Goal: Information Seeking & Learning: Learn about a topic

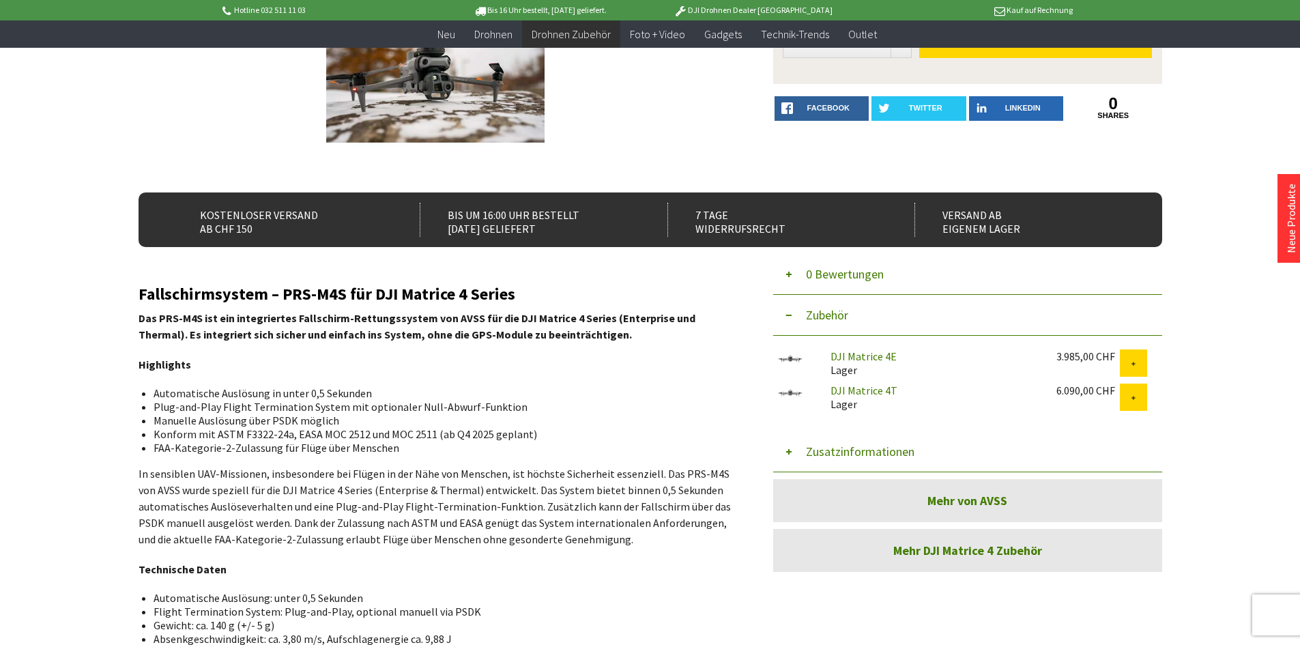
scroll to position [205, 0]
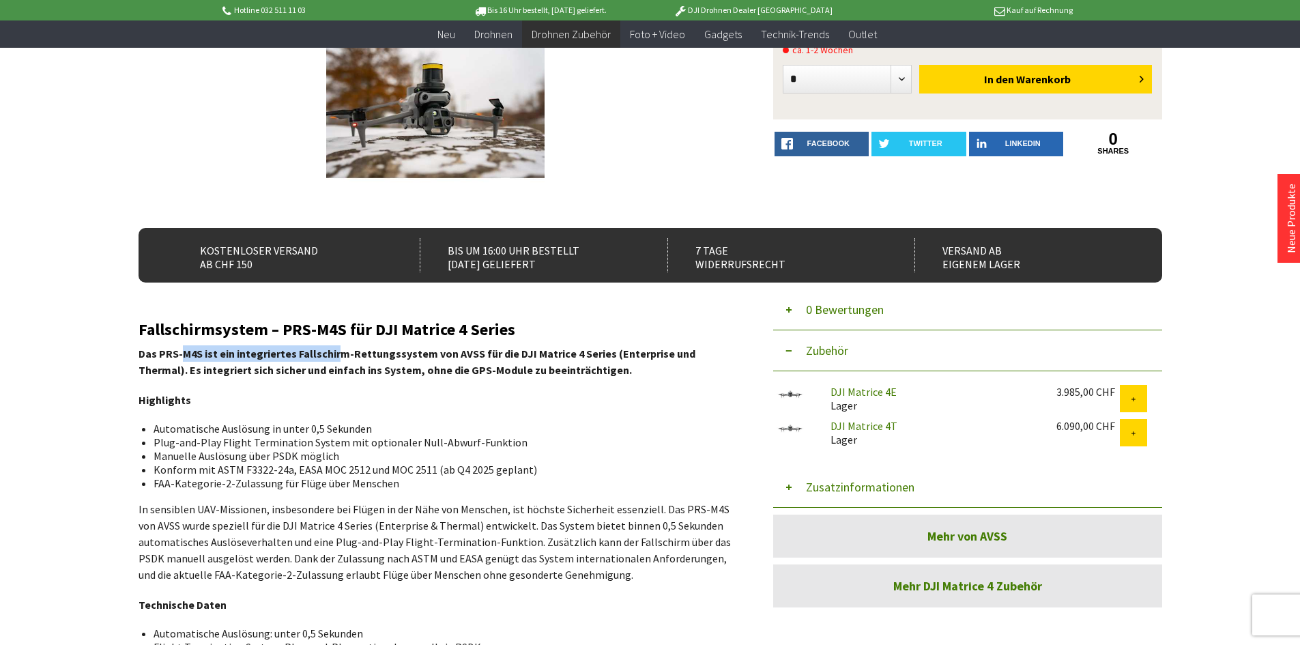
drag, startPoint x: 184, startPoint y: 354, endPoint x: 333, endPoint y: 360, distance: 149.6
click at [333, 360] on p "Das PRS-M4S ist ein integriertes Fallschirm-Rettungssystem von AVSS für die DJI…" at bounding box center [436, 361] width 594 height 33
click at [387, 364] on strong "Das PRS-M4S ist ein integriertes Fallschirm-Rettungssystem von AVSS für die DJI…" at bounding box center [417, 362] width 557 height 30
drag, startPoint x: 316, startPoint y: 350, endPoint x: 504, endPoint y: 351, distance: 187.7
click at [504, 351] on strong "Das PRS-M4S ist ein integriertes Fallschirm-Rettungssystem von AVSS für die DJI…" at bounding box center [417, 362] width 557 height 30
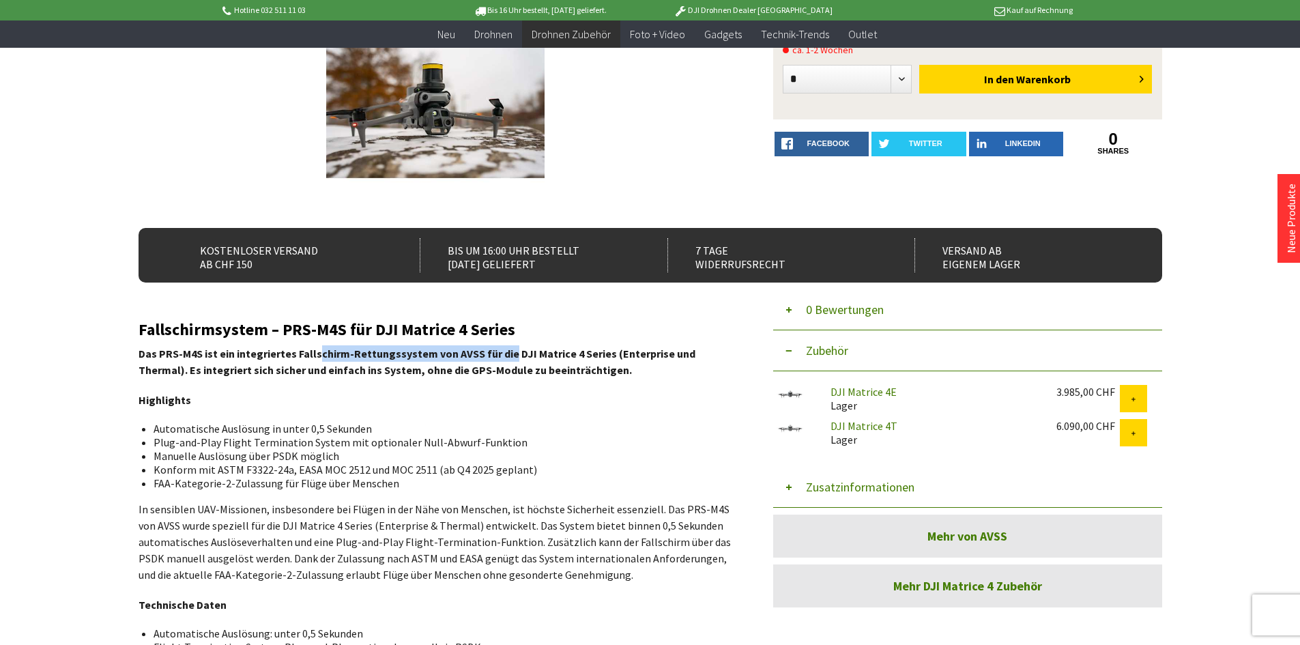
click at [504, 351] on strong "Das PRS-M4S ist ein integriertes Fallschirm-Rettungssystem von AVSS für die DJI…" at bounding box center [417, 362] width 557 height 30
drag, startPoint x: 504, startPoint y: 351, endPoint x: 599, endPoint y: 355, distance: 95.6
click at [599, 355] on strong "Das PRS-M4S ist ein integriertes Fallschirm-Rettungssystem von AVSS für die DJI…" at bounding box center [417, 362] width 557 height 30
drag, startPoint x: 153, startPoint y: 373, endPoint x: 173, endPoint y: 389, distance: 25.7
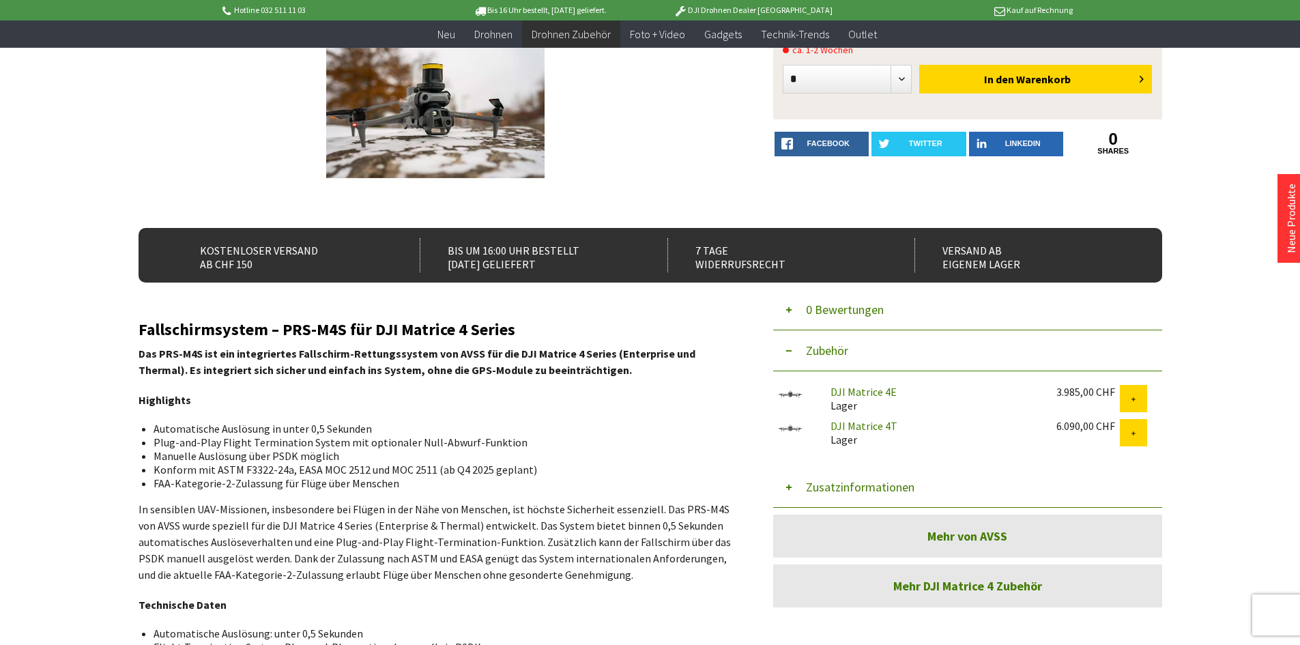
click at [157, 390] on div "Fallschirmsystem – PRS-M4S für DJI Matrice 4 Series Das PRS-M4S ist ein integri…" at bounding box center [436, 624] width 594 height 606
click at [188, 388] on div "Fallschirmsystem – PRS-M4S für DJI Matrice 4 Series Das PRS-M4S ist ein integri…" at bounding box center [436, 624] width 594 height 606
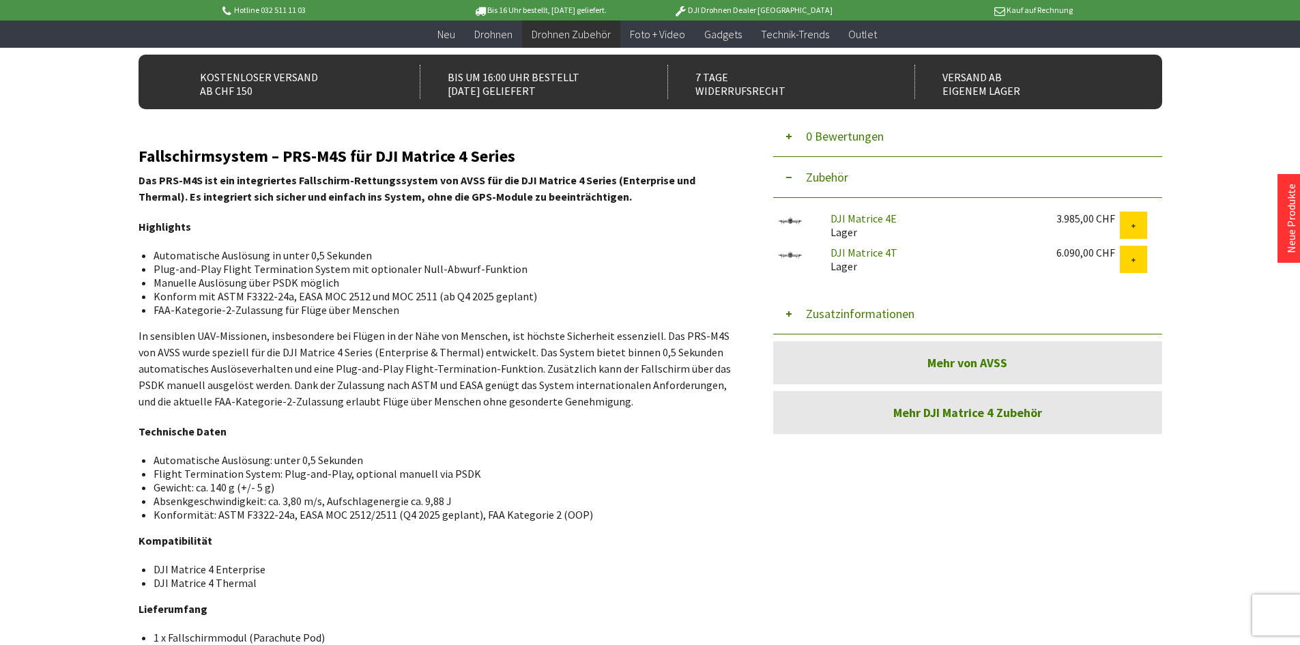
scroll to position [409, 0]
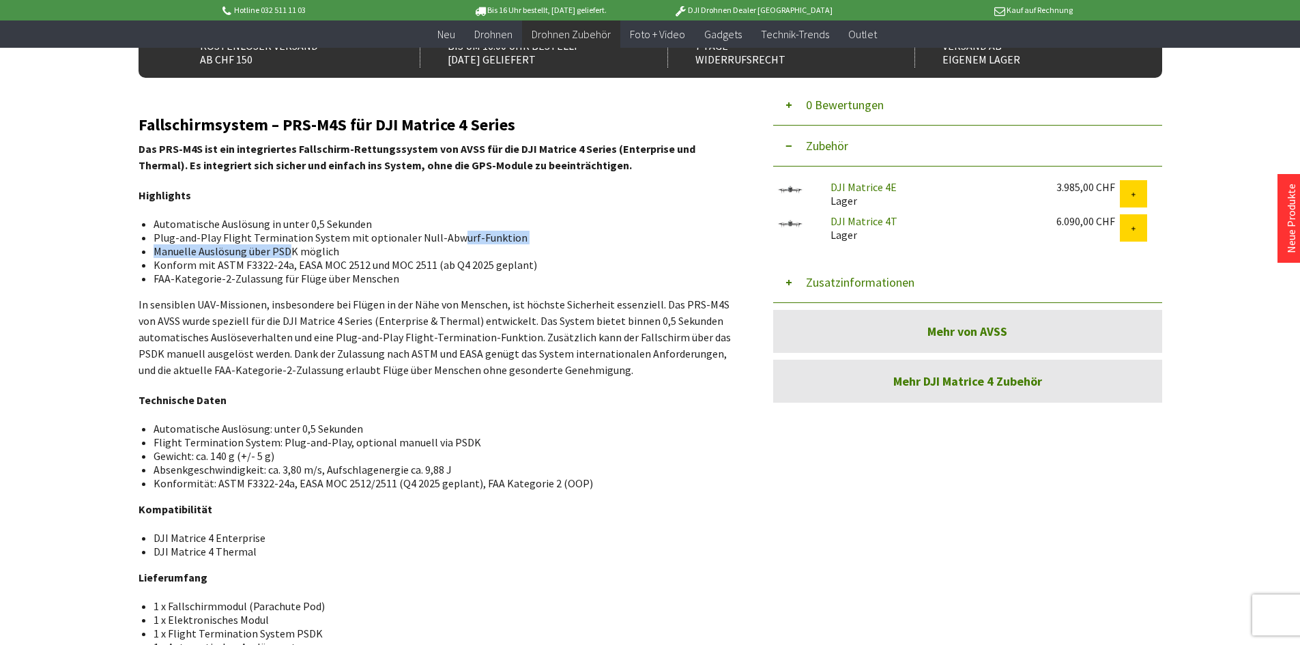
drag, startPoint x: 300, startPoint y: 248, endPoint x: 452, endPoint y: 243, distance: 152.9
click at [452, 243] on ul "Automatische Auslösung in unter 0,5 Sekunden Plug-and-Play Flight Termination S…" at bounding box center [435, 251] width 572 height 68
click at [452, 243] on li "Plug-and-Play Flight Termination System mit optionaler Null-Abwurf-Funktion" at bounding box center [438, 238] width 568 height 14
drag, startPoint x: 151, startPoint y: 251, endPoint x: 339, endPoint y: 251, distance: 187.7
click at [339, 251] on ul "Automatische Auslösung in unter 0,5 Sekunden Plug-and-Play Flight Termination S…" at bounding box center [435, 251] width 572 height 68
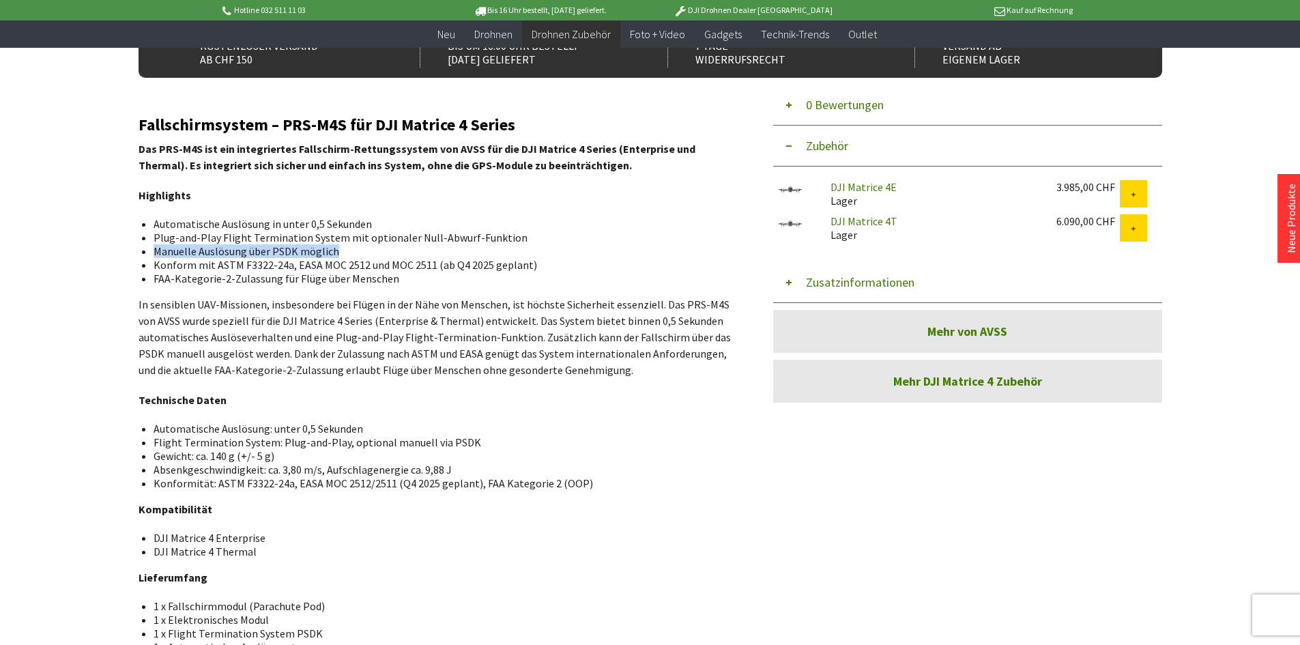
click at [339, 251] on li "Manuelle Auslösung über PSDK möglich" at bounding box center [438, 251] width 568 height 14
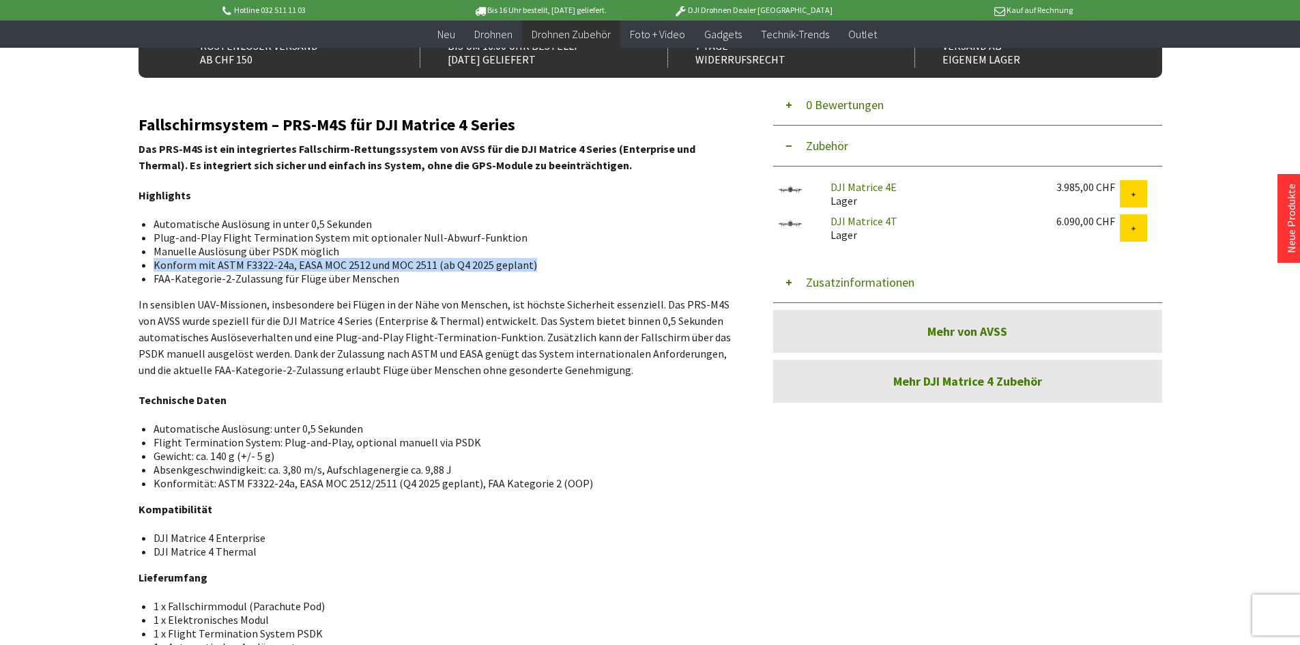
drag, startPoint x: 159, startPoint y: 265, endPoint x: 530, endPoint y: 261, distance: 370.6
click at [530, 261] on li "Konform mit ASTM F3322-24a, EASA MOC 2512 und MOC 2511 (ab Q4 2025 geplant)" at bounding box center [438, 265] width 568 height 14
click at [435, 278] on li "FAA-Kategorie-2-Zulassung für Flüge über Menschen" at bounding box center [438, 279] width 568 height 14
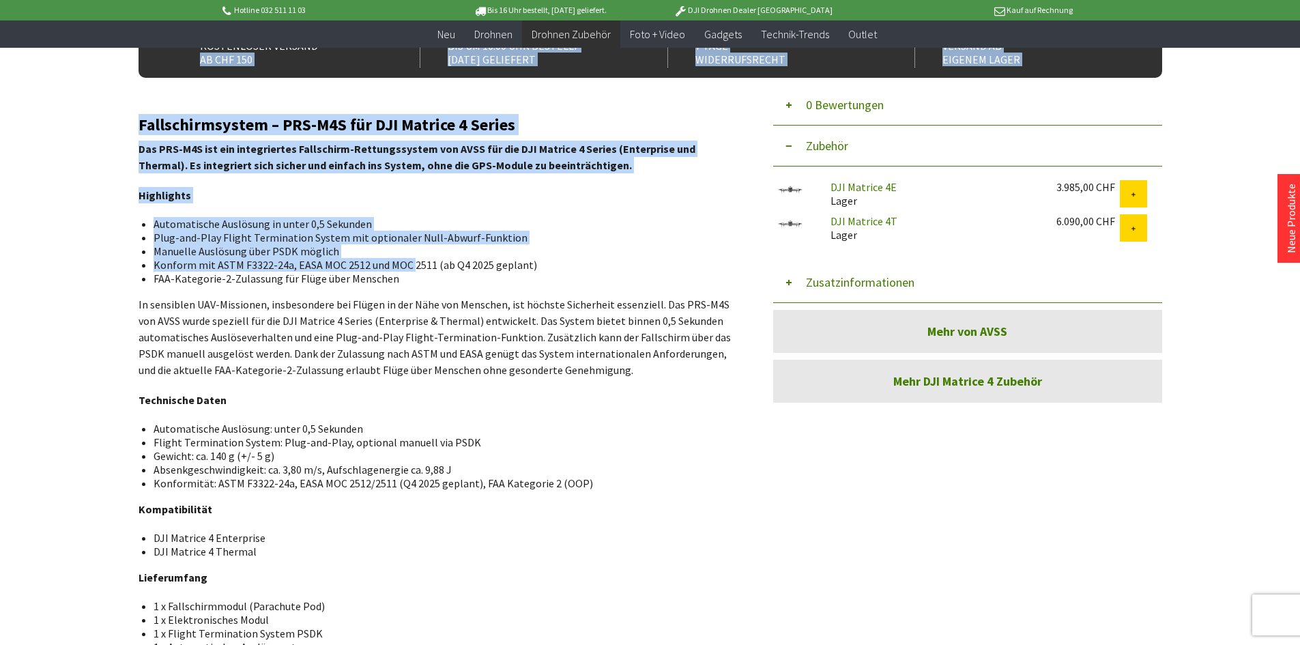
drag, startPoint x: 407, startPoint y: 270, endPoint x: 113, endPoint y: 276, distance: 294.2
click at [113, 276] on div "Menü schließen Kategorien Neu Drohnen Drohnen Zubehör DJI Enterprise Drohnen Zu…" at bounding box center [650, 243] width 1092 height 1048
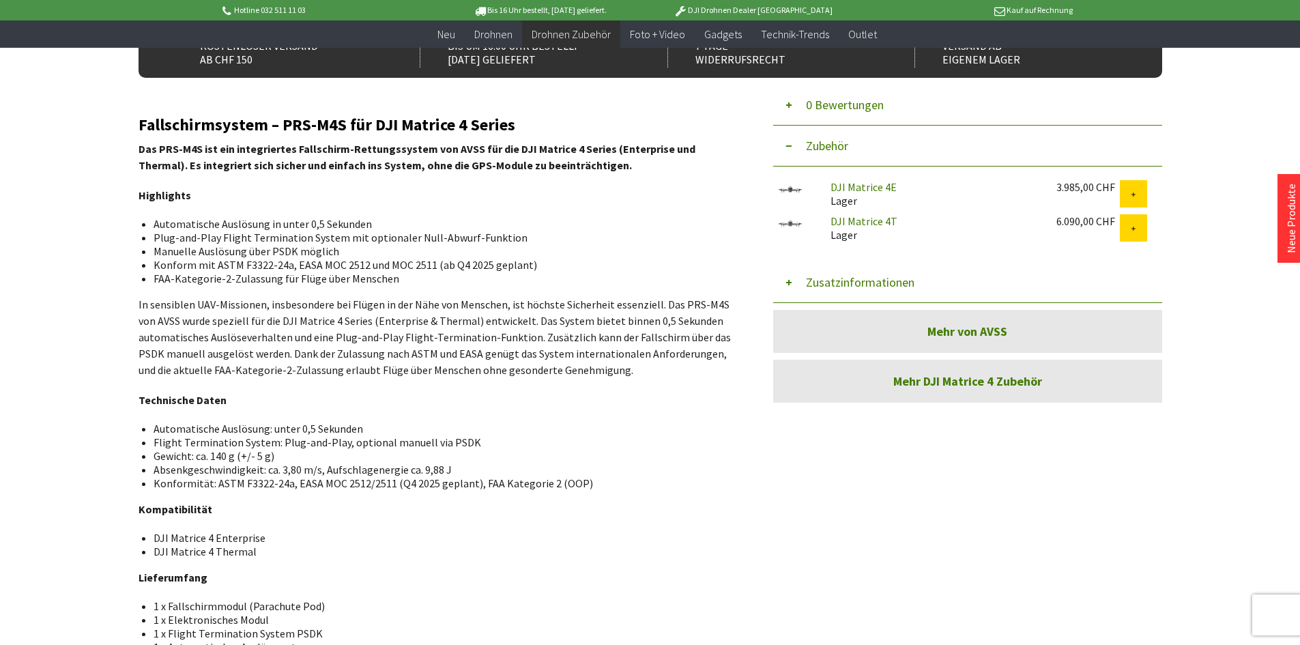
click at [177, 276] on li "FAA-Kategorie-2-Zulassung für Flüge über Menschen" at bounding box center [438, 279] width 568 height 14
drag, startPoint x: 176, startPoint y: 278, endPoint x: 394, endPoint y: 278, distance: 218.4
click at [394, 278] on ul "Automatische Auslösung in unter 0,5 Sekunden Plug-and-Play Flight Termination S…" at bounding box center [435, 251] width 572 height 68
click at [394, 278] on li "FAA-Kategorie-2-Zulassung für Flüge über Menschen" at bounding box center [438, 279] width 568 height 14
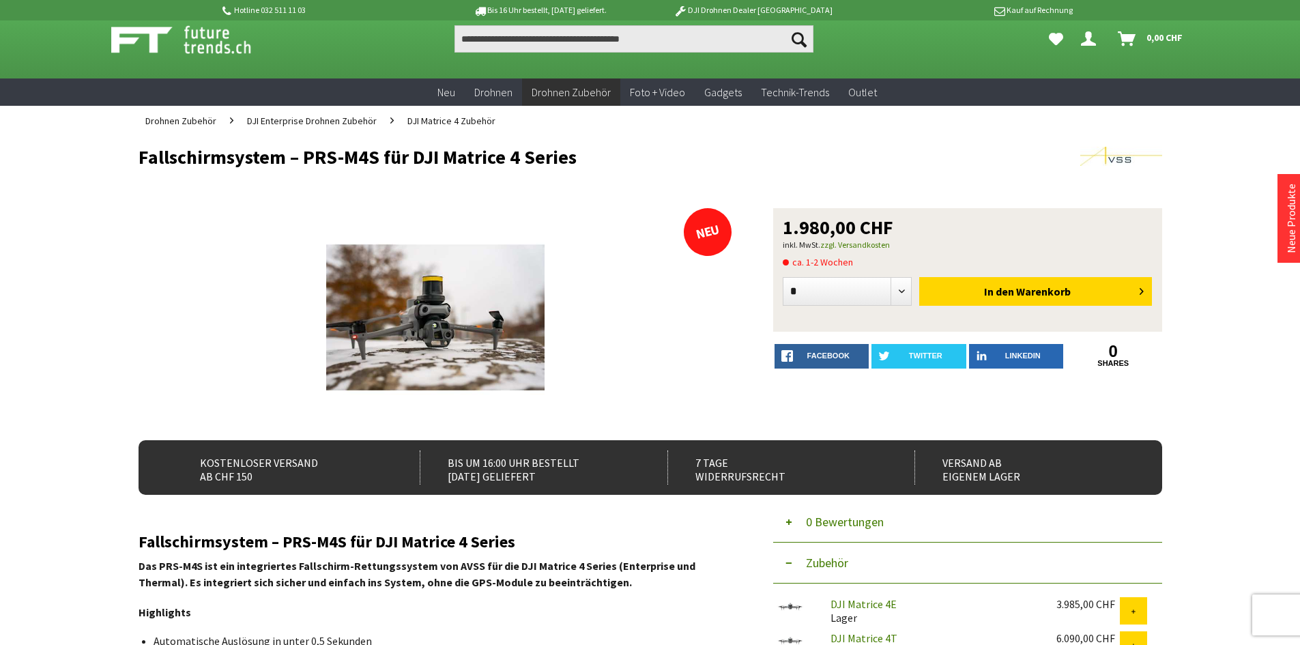
scroll to position [0, 0]
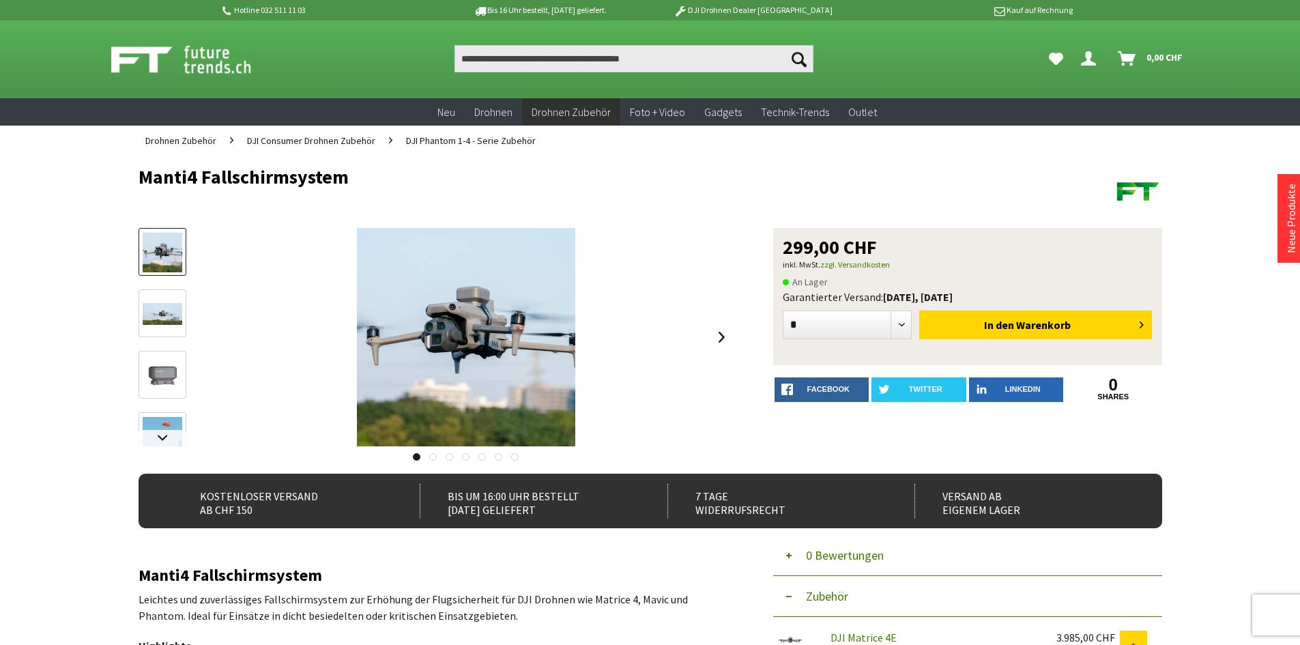
click at [143, 317] on img at bounding box center [163, 314] width 40 height 23
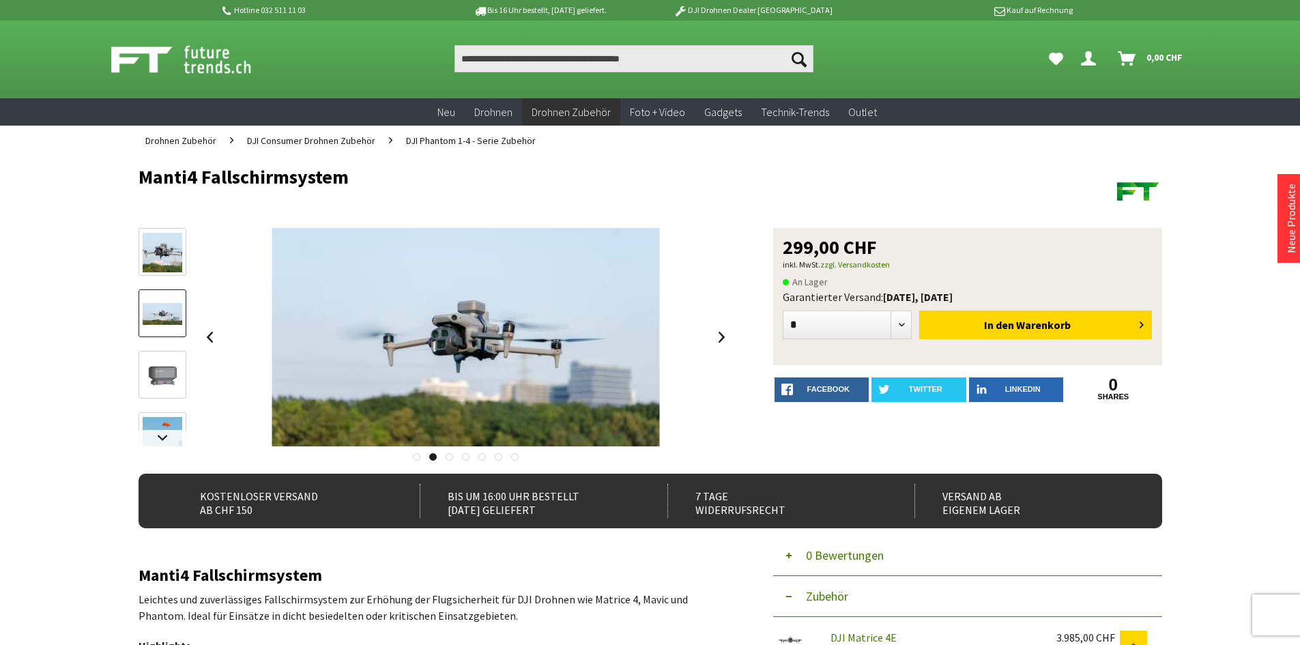
click at [147, 337] on div at bounding box center [163, 443] width 48 height 430
click at [155, 346] on div at bounding box center [163, 443] width 48 height 430
click at [149, 367] on img at bounding box center [163, 376] width 40 height 40
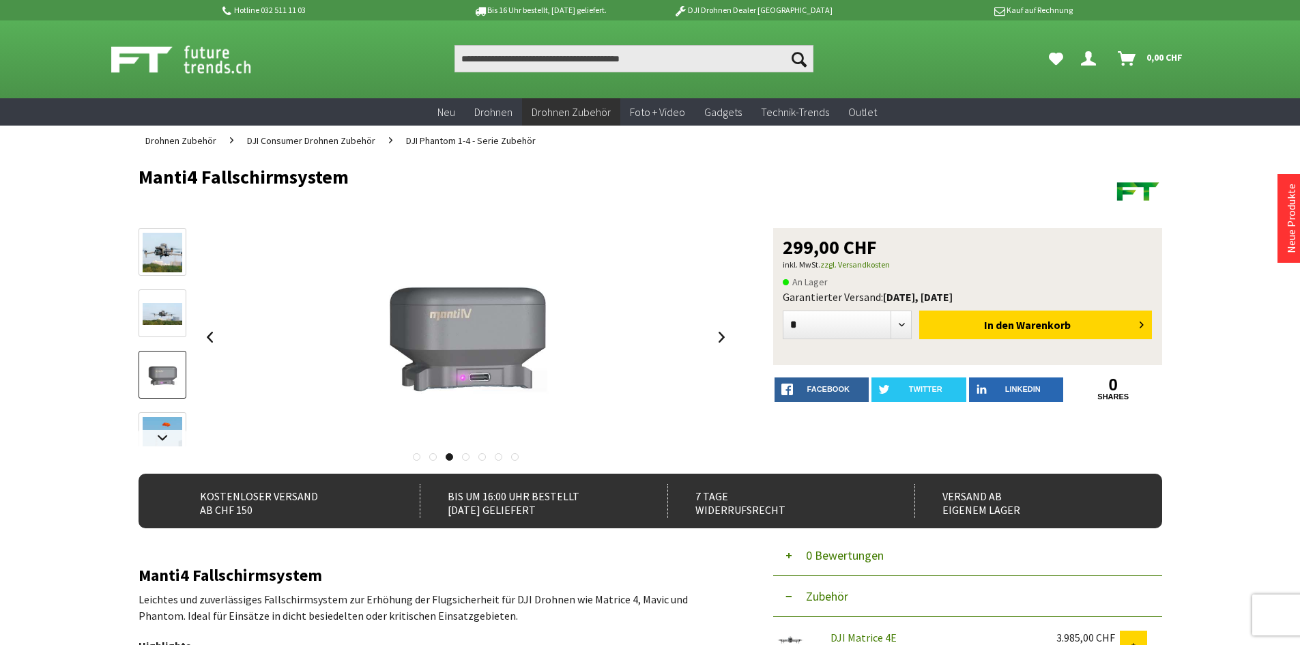
click at [151, 405] on div at bounding box center [163, 443] width 48 height 430
click at [162, 420] on img at bounding box center [163, 437] width 40 height 40
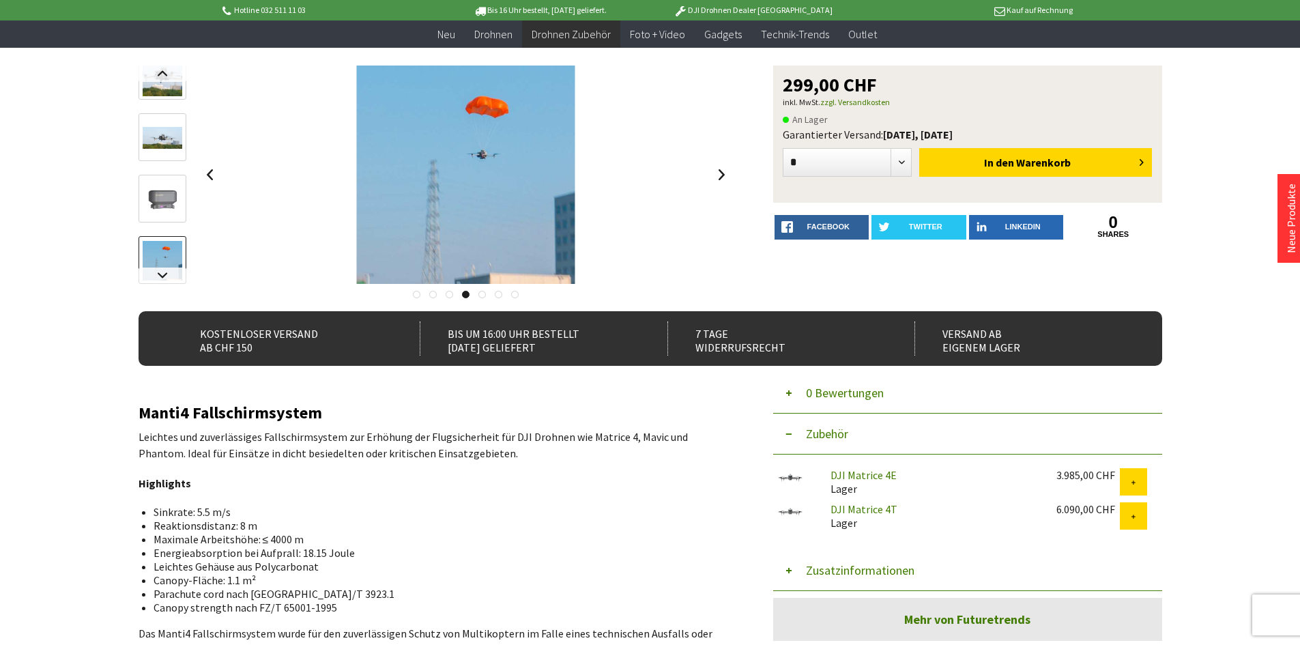
scroll to position [136, 0]
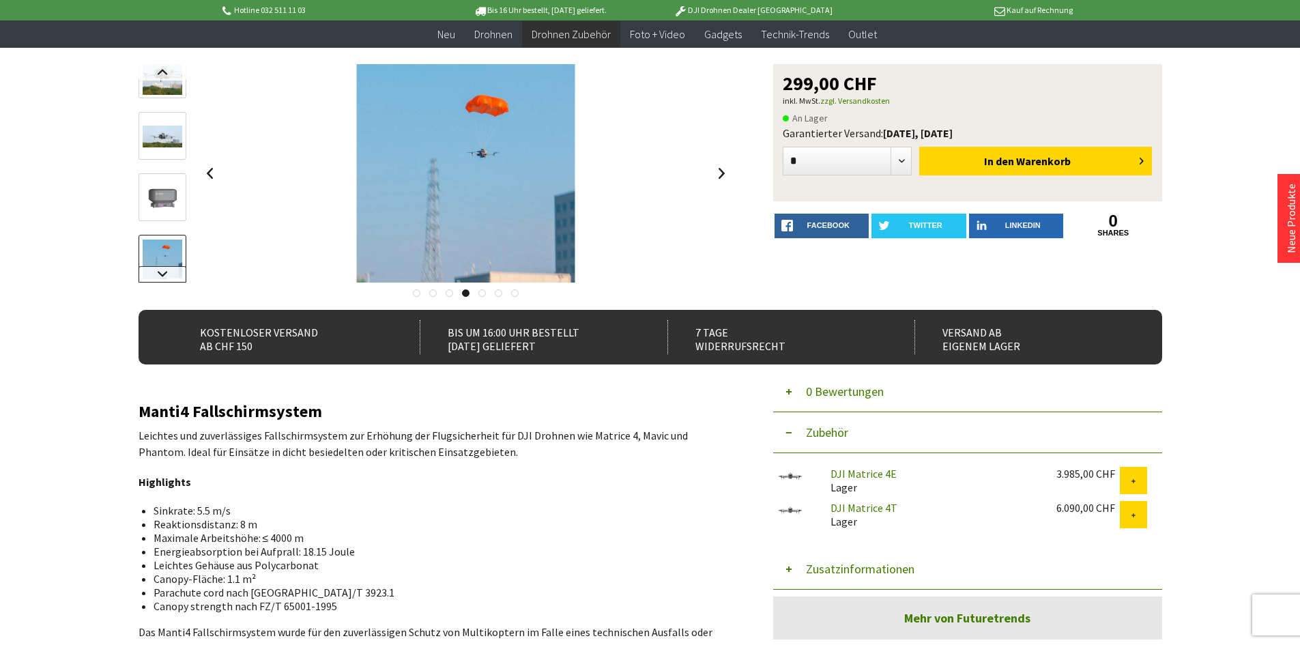
click at [164, 272] on link at bounding box center [163, 274] width 48 height 16
click at [169, 227] on img at bounding box center [163, 212] width 40 height 40
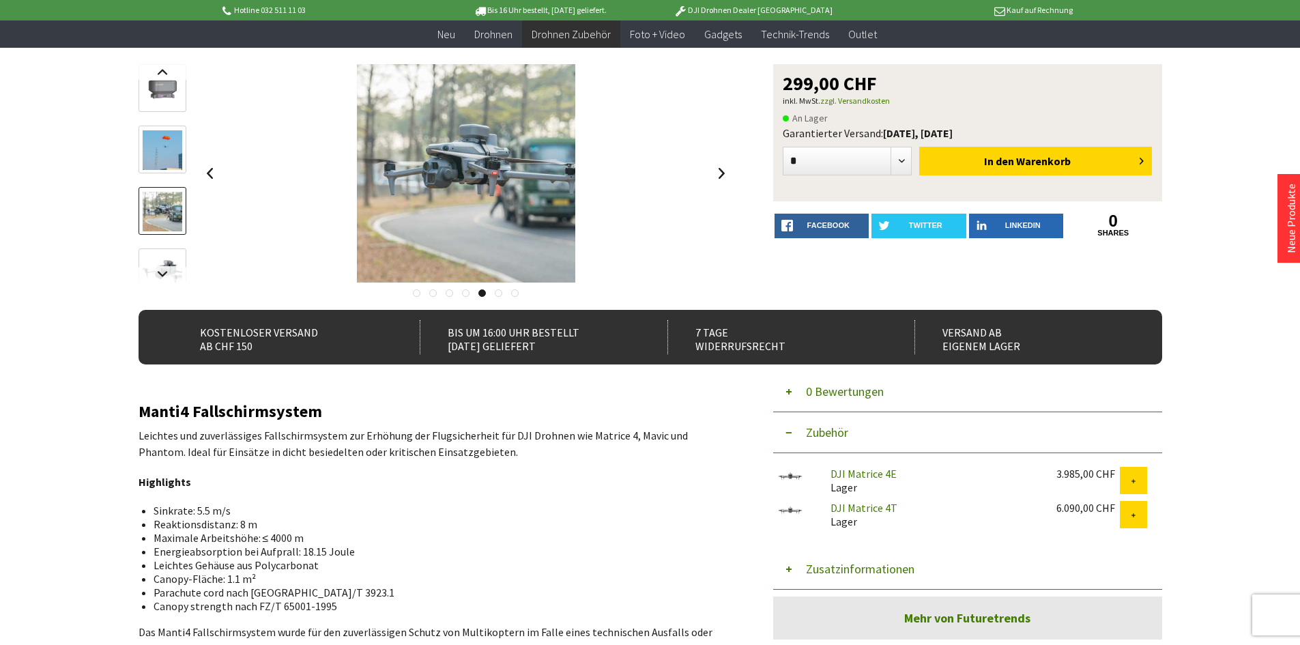
click at [164, 244] on div at bounding box center [163, 156] width 48 height 430
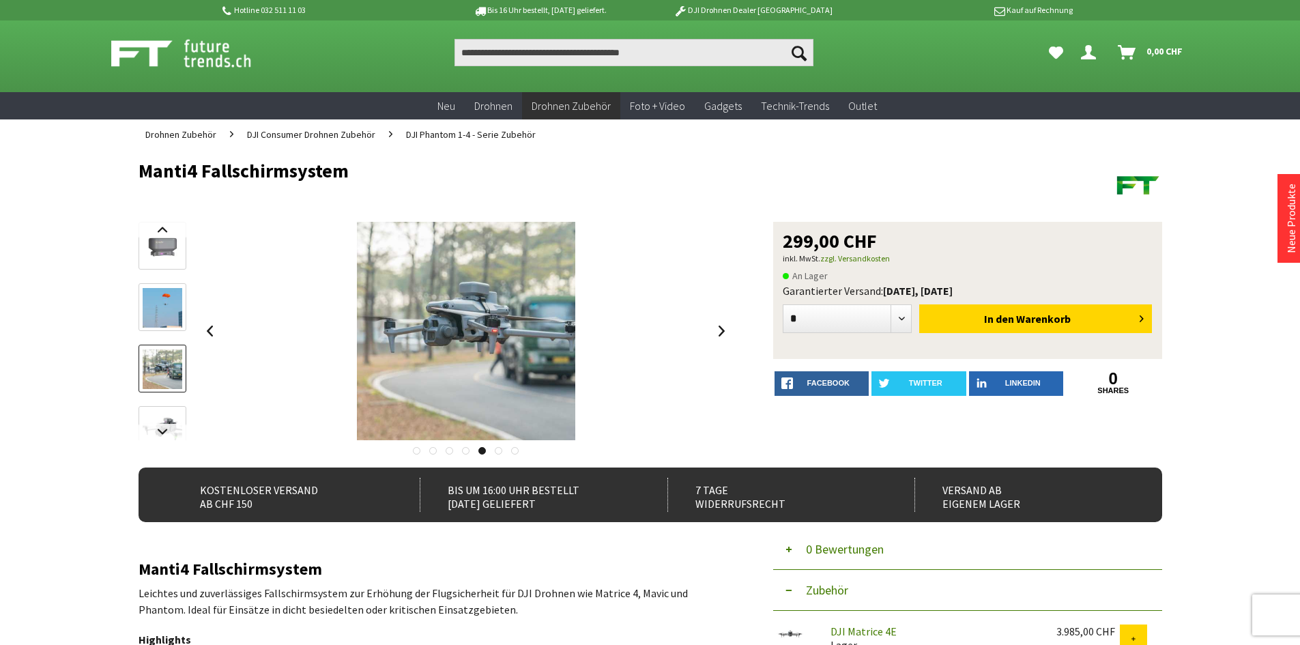
scroll to position [0, 0]
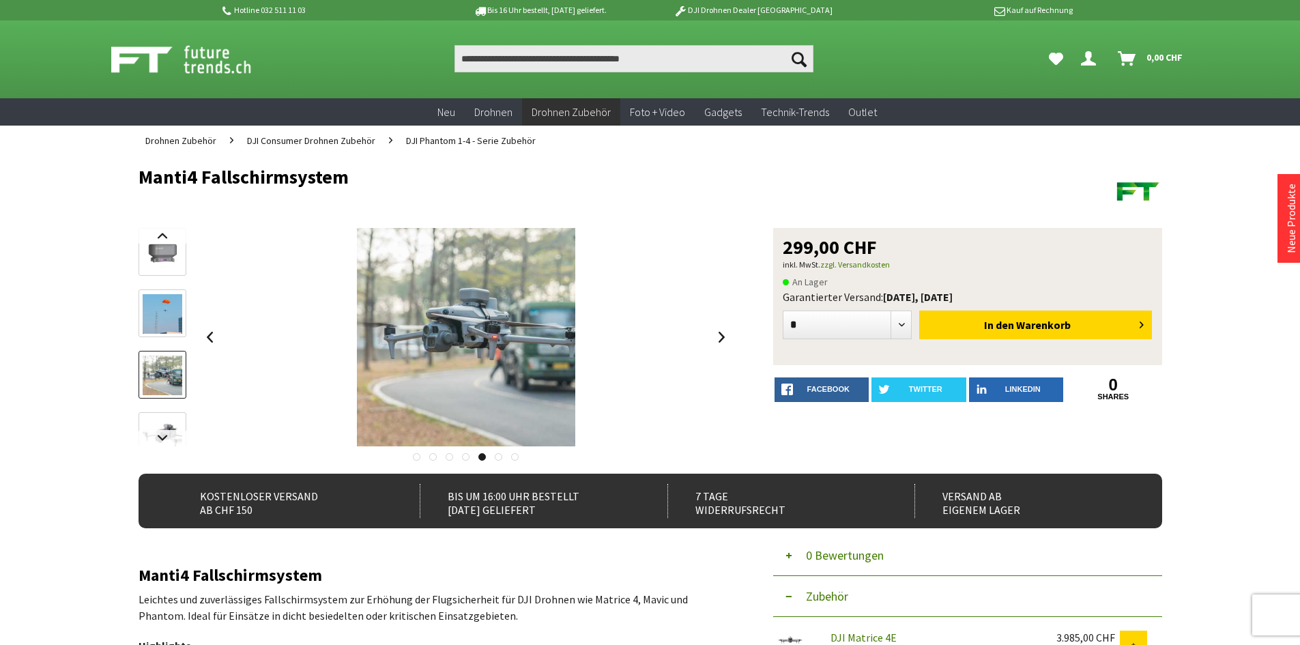
click at [149, 313] on img at bounding box center [163, 314] width 40 height 40
